Goal: Information Seeking & Learning: Learn about a topic

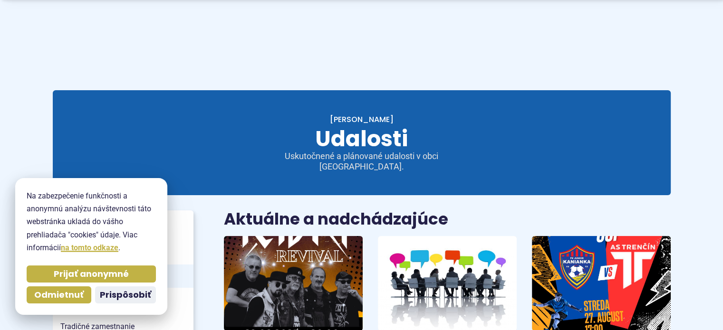
scroll to position [91, 0]
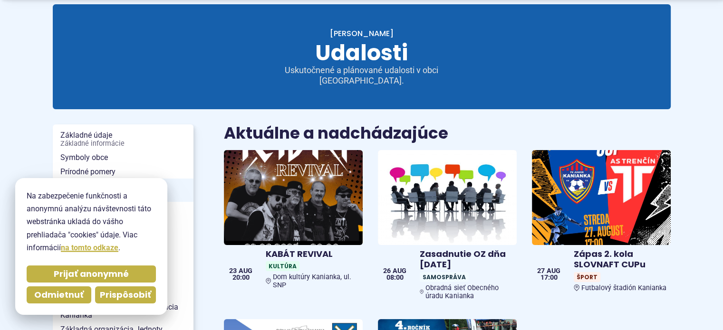
click at [123, 291] on span "Prispôsobiť" at bounding box center [125, 295] width 51 height 11
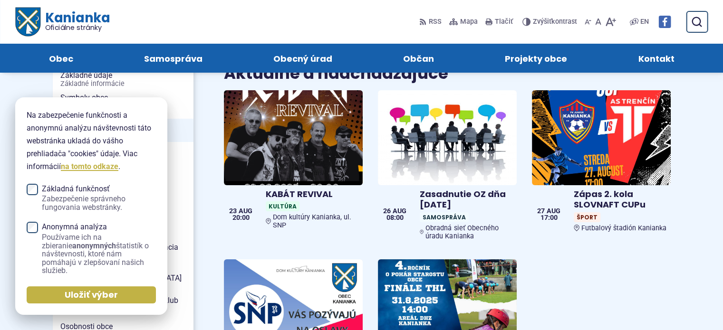
scroll to position [97, 0]
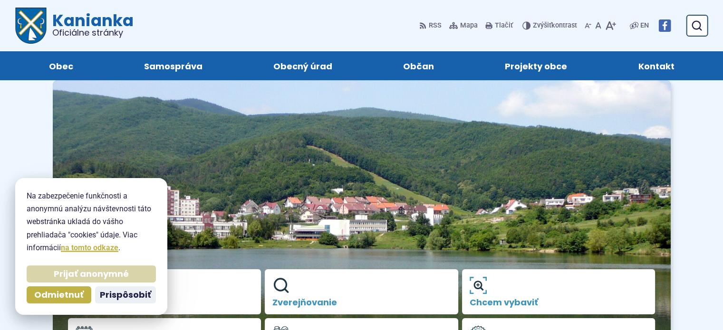
click at [87, 273] on span "Prijať anonymné" at bounding box center [91, 274] width 75 height 11
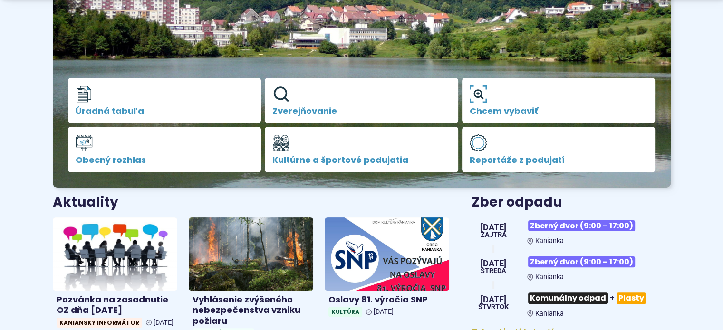
scroll to position [199, 0]
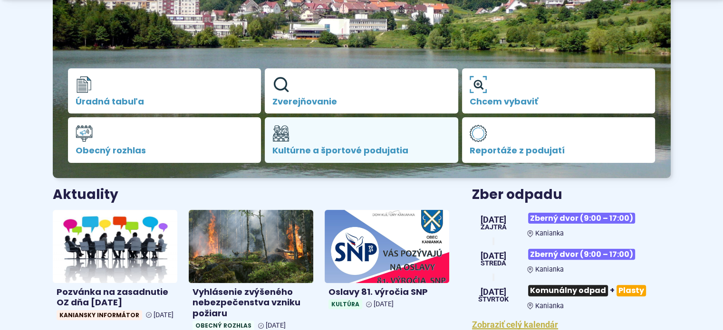
click at [298, 147] on span "Kultúrne a športové podujatia" at bounding box center [361, 151] width 178 height 10
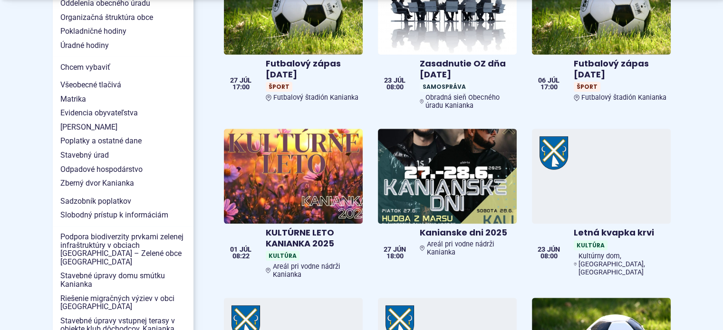
scroll to position [914, 0]
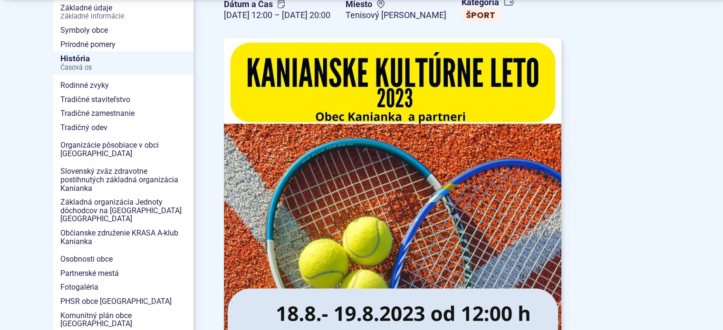
scroll to position [274, 0]
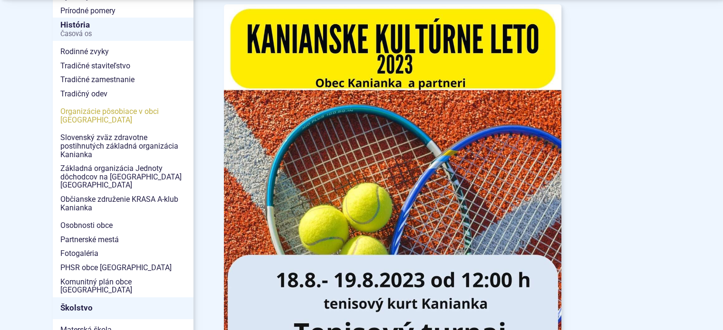
click at [83, 114] on span "Organizácie pôsobiace v obci [GEOGRAPHIC_DATA]" at bounding box center [123, 116] width 126 height 22
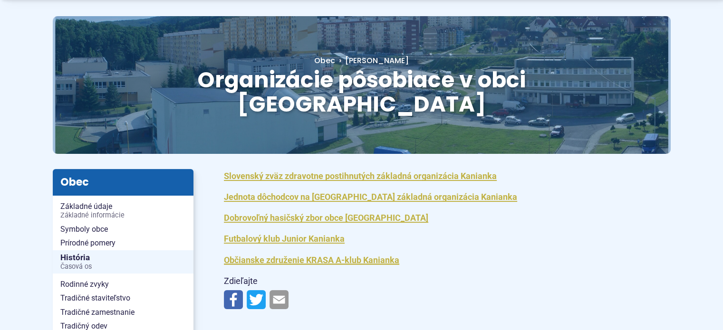
scroll to position [95, 0]
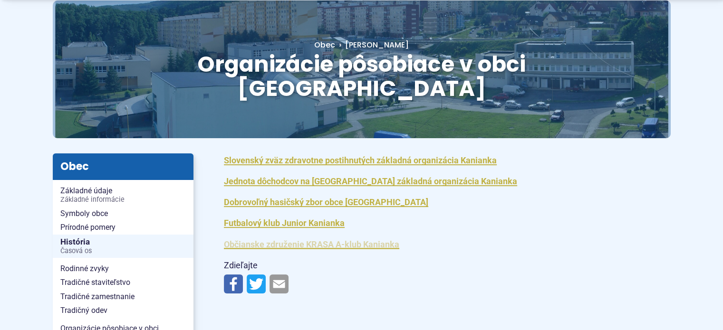
click at [333, 240] on link "Občianske združenie KRASA A-klub Kanianka" at bounding box center [311, 245] width 175 height 10
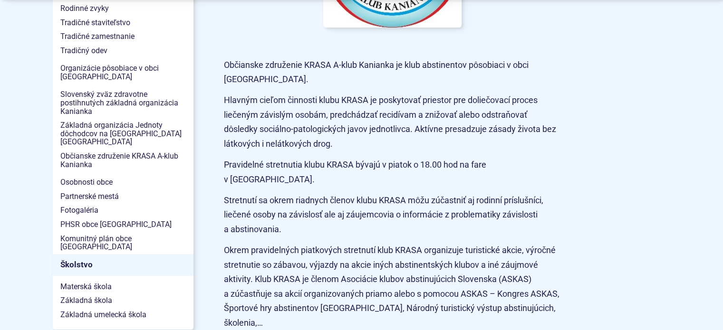
scroll to position [333, 0]
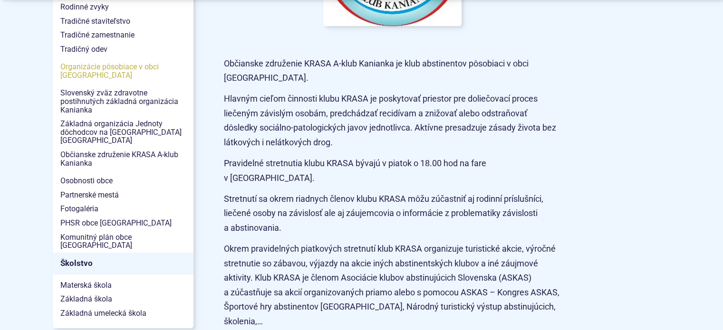
click at [72, 69] on span "Organizácie pôsobiace v obci [GEOGRAPHIC_DATA]" at bounding box center [123, 71] width 126 height 22
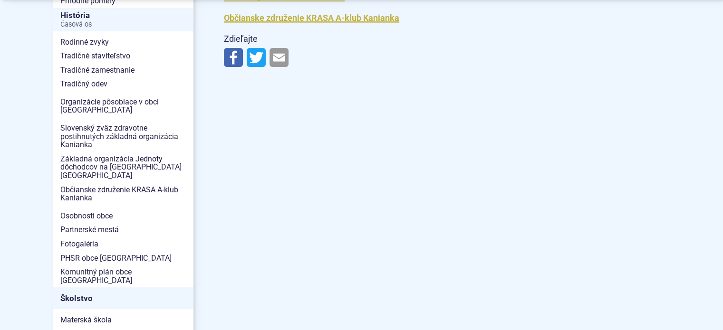
scroll to position [330, 0]
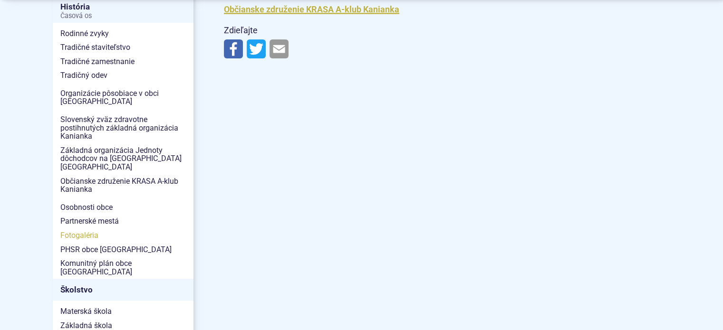
click at [75, 229] on span "Fotogaléria" at bounding box center [123, 236] width 126 height 14
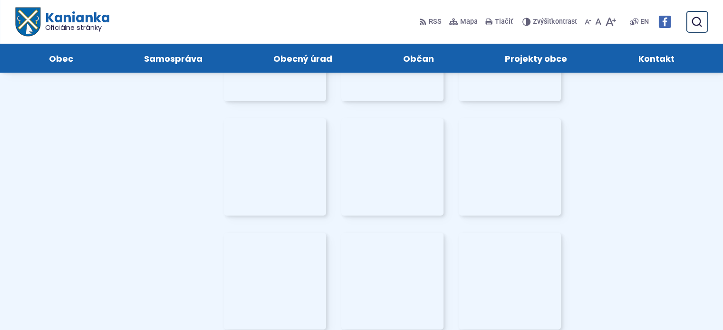
scroll to position [2912, 0]
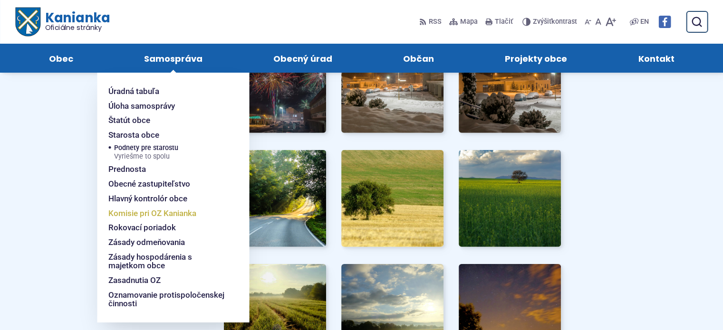
click at [166, 213] on span "Komisie pri OZ Kanianka" at bounding box center [152, 213] width 88 height 15
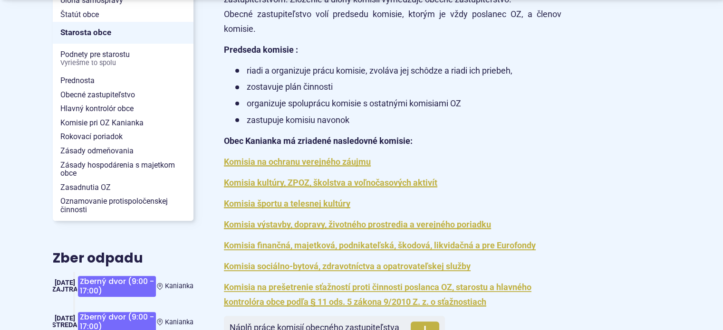
scroll to position [333, 0]
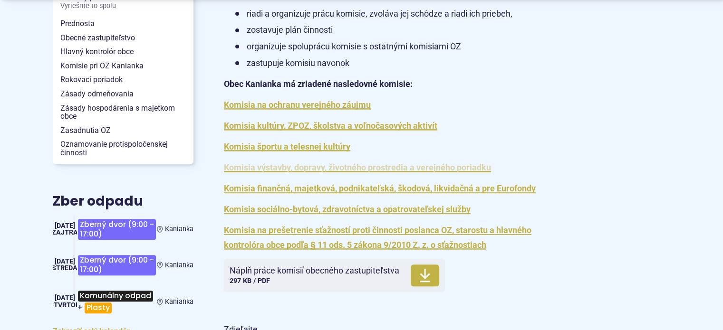
click at [396, 167] on link "Komisia výstavby, dopravy, životného prostredia a verejného poriadku" at bounding box center [357, 168] width 267 height 10
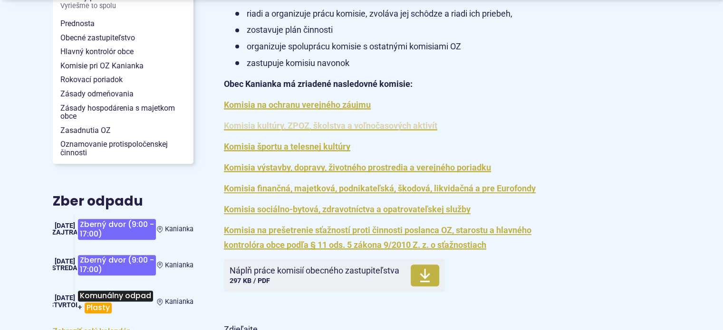
click at [299, 123] on link "Komisia kultúry, ZPOZ, školstva a voľnočasových aktivít" at bounding box center [330, 126] width 213 height 10
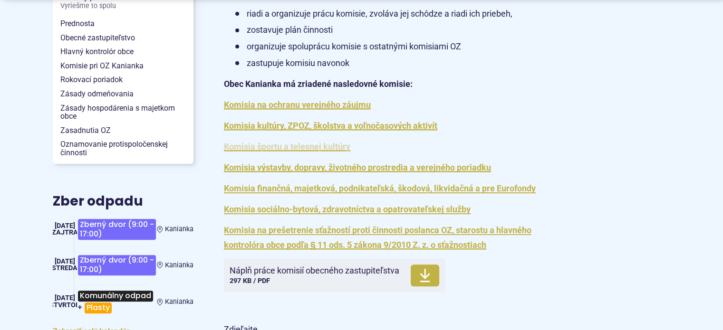
click at [301, 145] on link "Komisia športu a telesnej kultúry" at bounding box center [287, 147] width 126 height 10
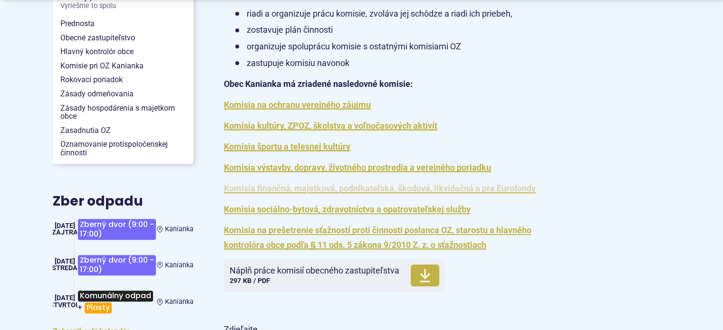
click at [464, 188] on link "Komisia finančná, majetková, podnikateľská, škodová, likvidačná a pre Eurofondy" at bounding box center [380, 189] width 312 height 10
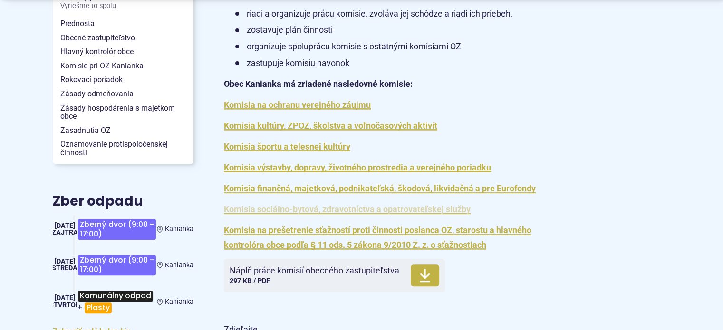
click at [330, 208] on link "Komisia sociálno-bytová, zdravotníctva a opatrovateľskej služby" at bounding box center [347, 209] width 247 height 10
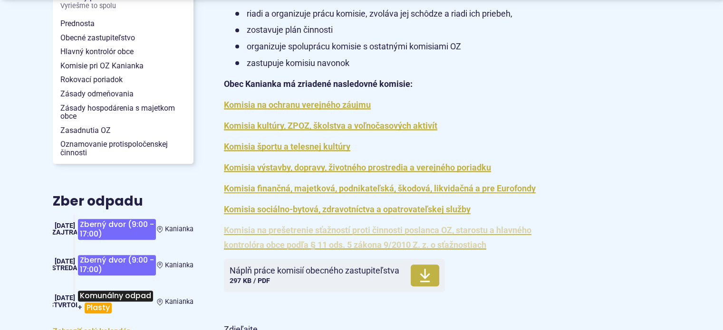
click at [361, 230] on link "Komisia na prešetrenie sťažností proti činnosti poslanca OZ, starostu a hlavnéh…" at bounding box center [378, 237] width 308 height 25
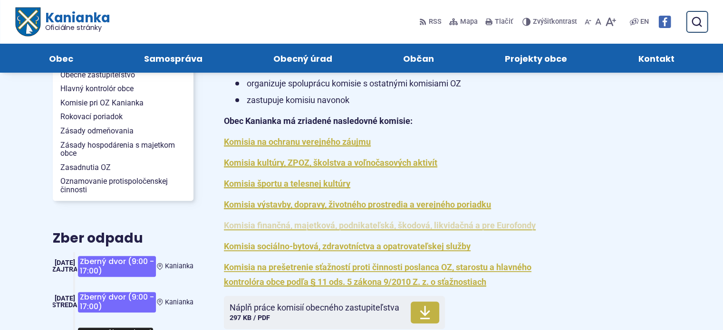
scroll to position [238, 0]
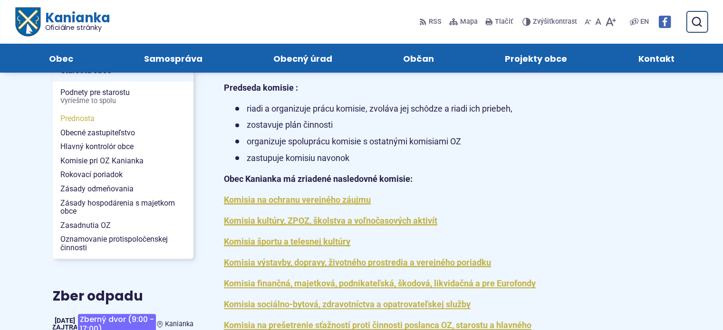
click at [87, 117] on span "Prednosta" at bounding box center [123, 119] width 126 height 14
click at [76, 131] on span "Obecné zastupiteľstvo" at bounding box center [123, 133] width 126 height 14
click at [101, 185] on span "Zásady odmeňovania" at bounding box center [123, 189] width 126 height 14
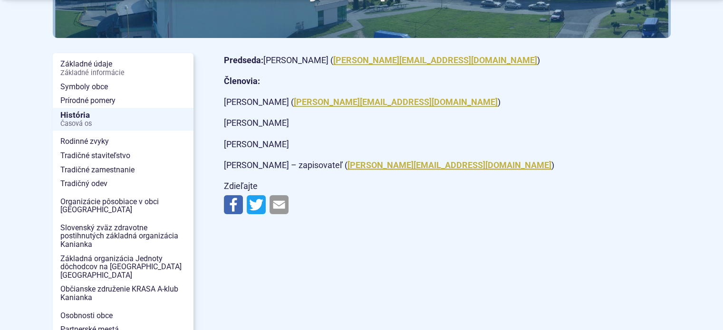
scroll to position [242, 0]
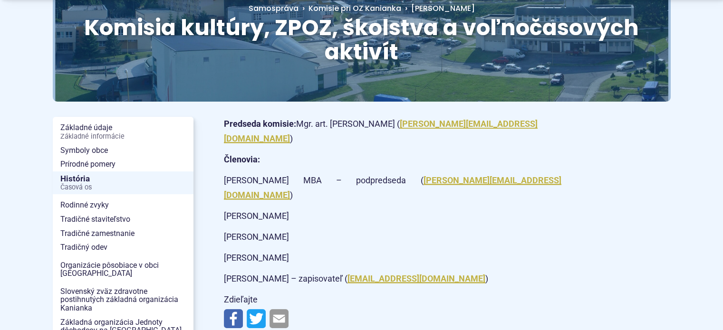
scroll to position [190, 0]
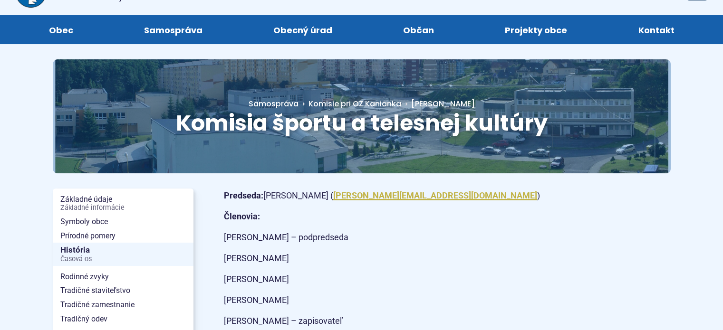
scroll to position [95, 0]
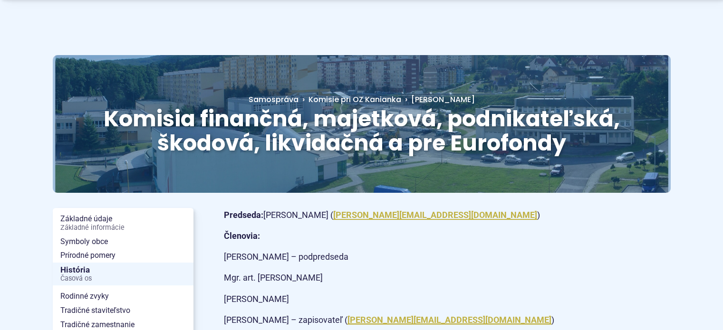
scroll to position [95, 0]
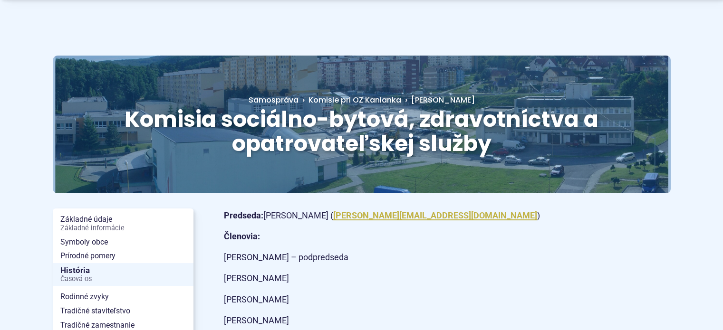
scroll to position [143, 0]
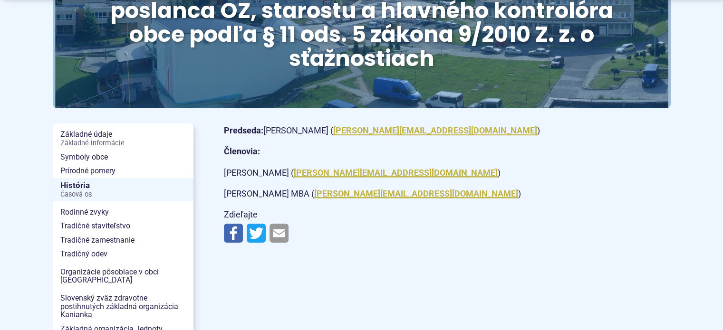
scroll to position [190, 0]
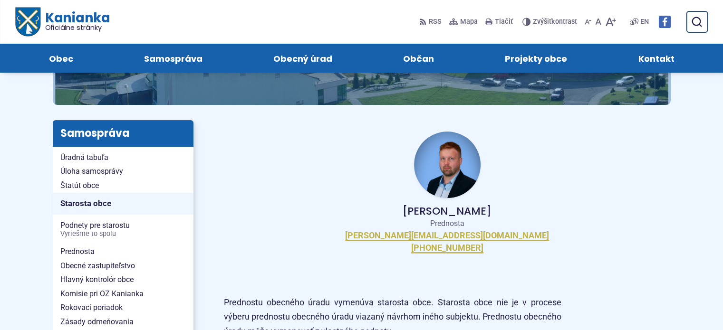
scroll to position [95, 0]
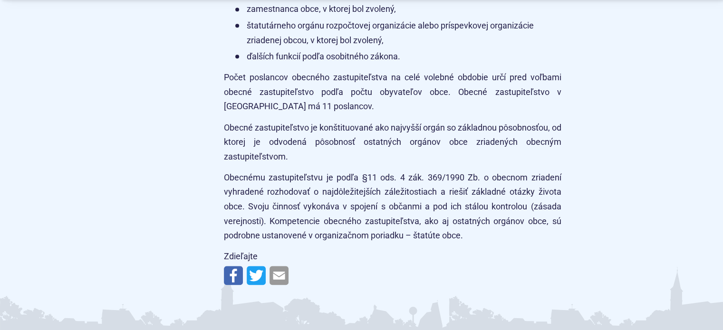
scroll to position [1087, 0]
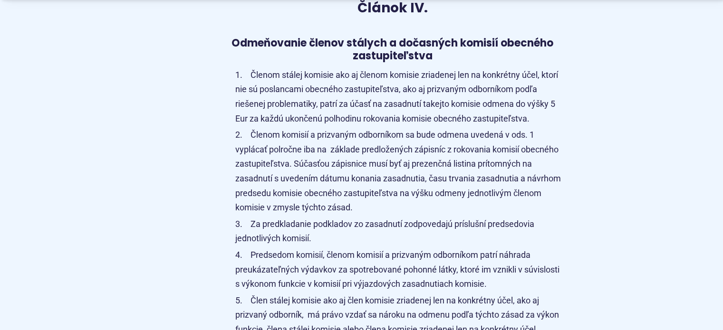
scroll to position [1504, 0]
